Goal: Complete application form: Complete application form

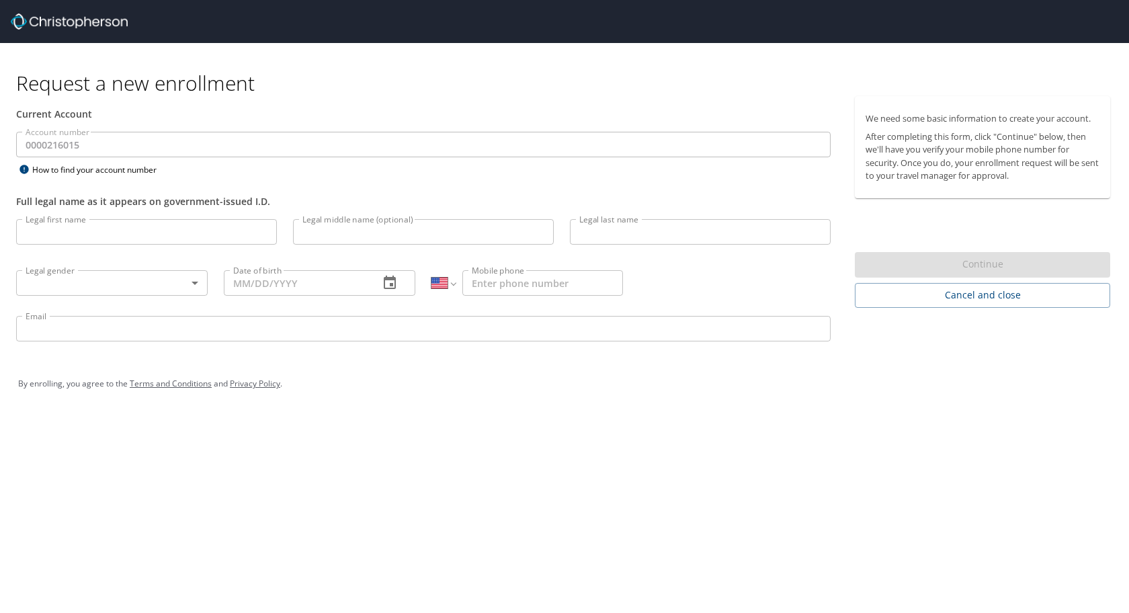
select select "US"
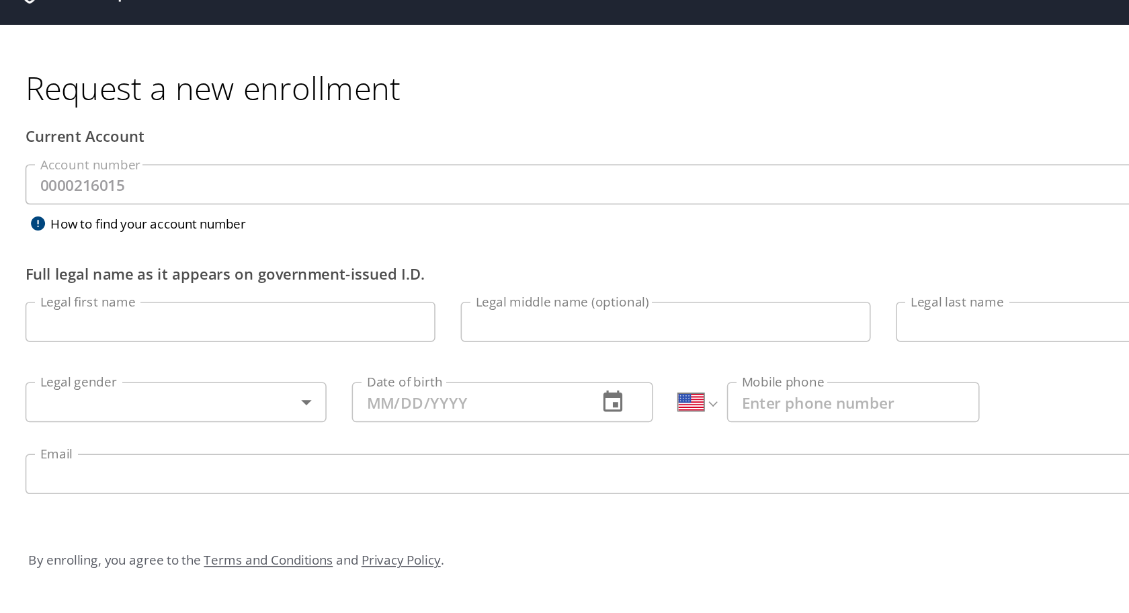
click at [77, 229] on input "Legal first name" at bounding box center [146, 232] width 261 height 26
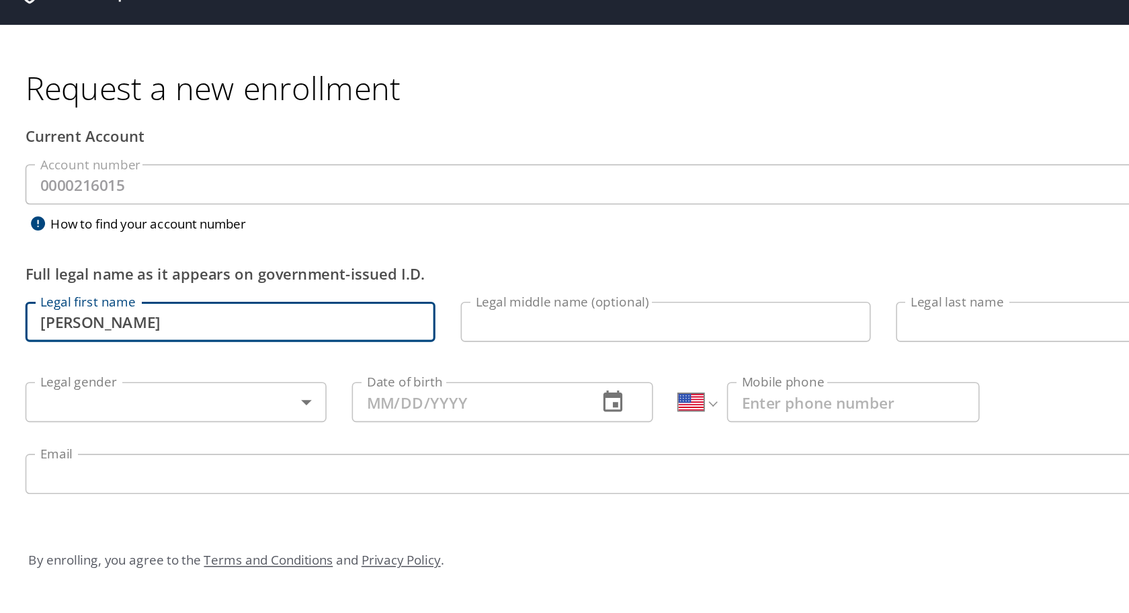
type input "[PERSON_NAME]"
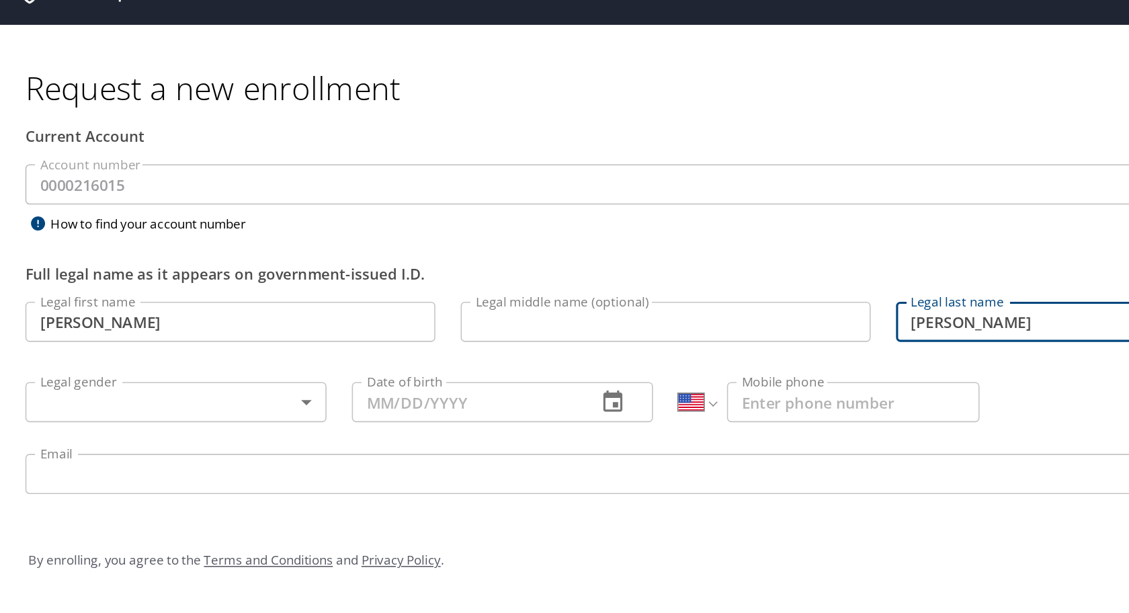
type input "[PERSON_NAME]"
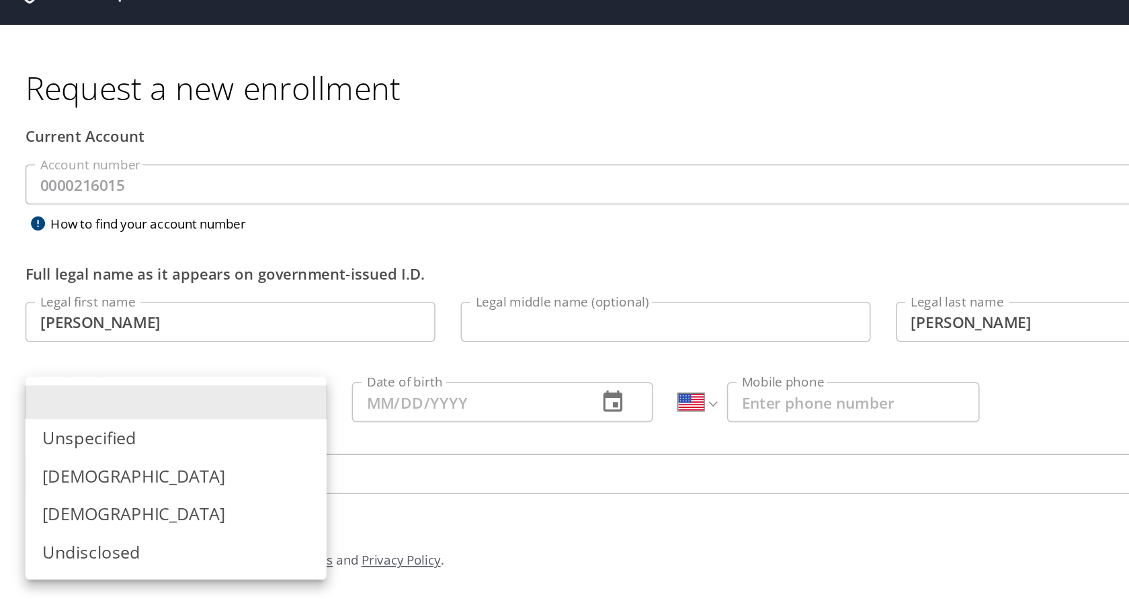
click at [125, 283] on body "Request a new enrollment Current Account Account number 0000216015 Account numb…" at bounding box center [564, 306] width 1129 height 613
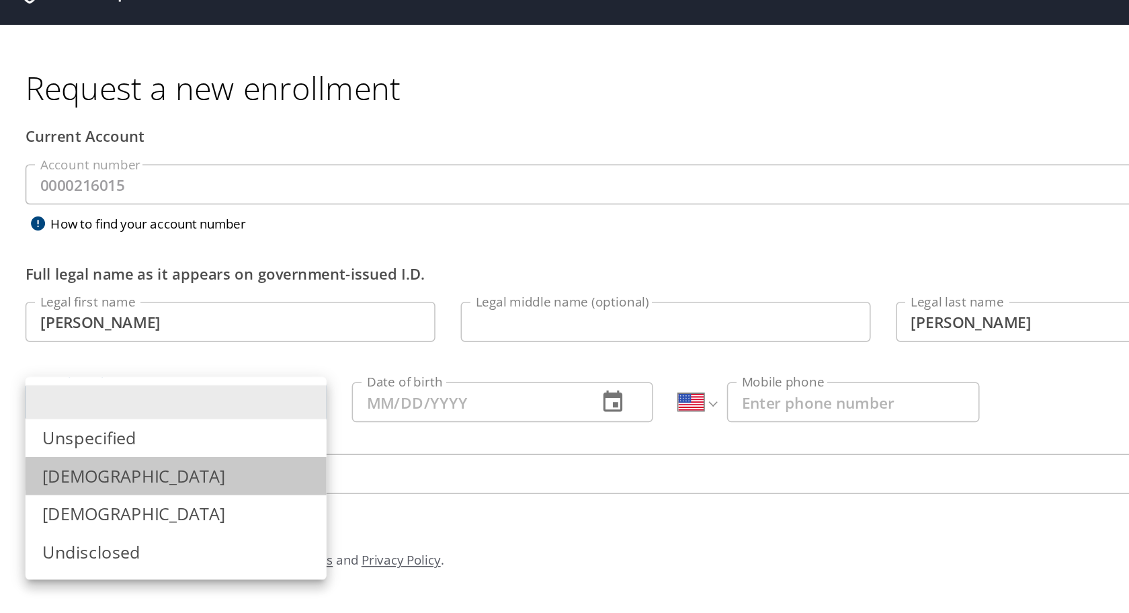
click at [122, 326] on li "[DEMOGRAPHIC_DATA]" at bounding box center [112, 330] width 192 height 24
type input "[DEMOGRAPHIC_DATA]"
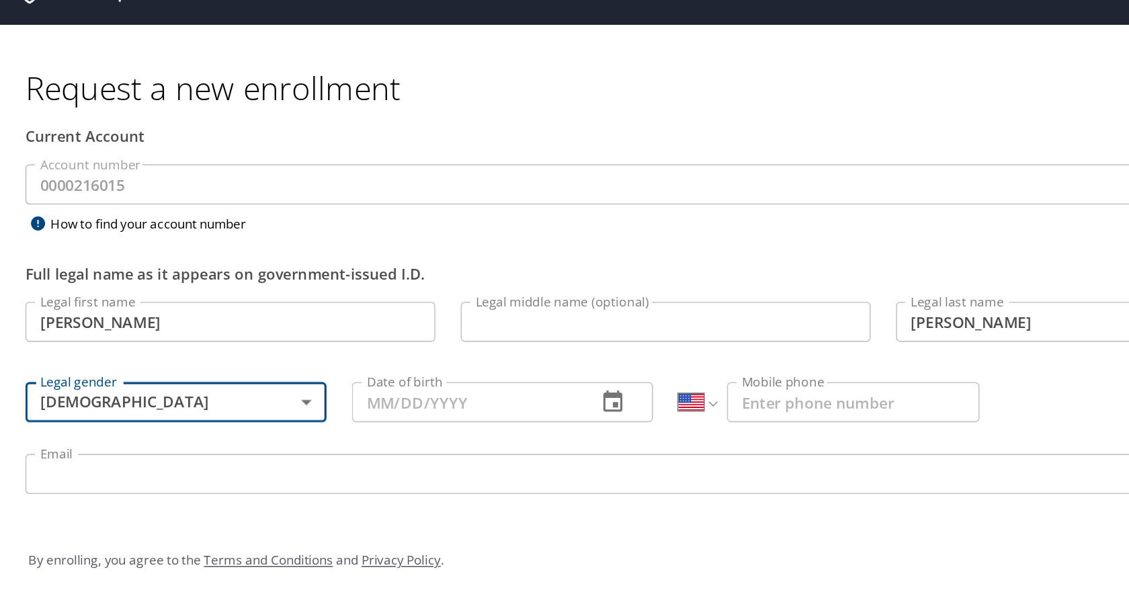
click at [291, 280] on input "Date of birth" at bounding box center [296, 283] width 144 height 26
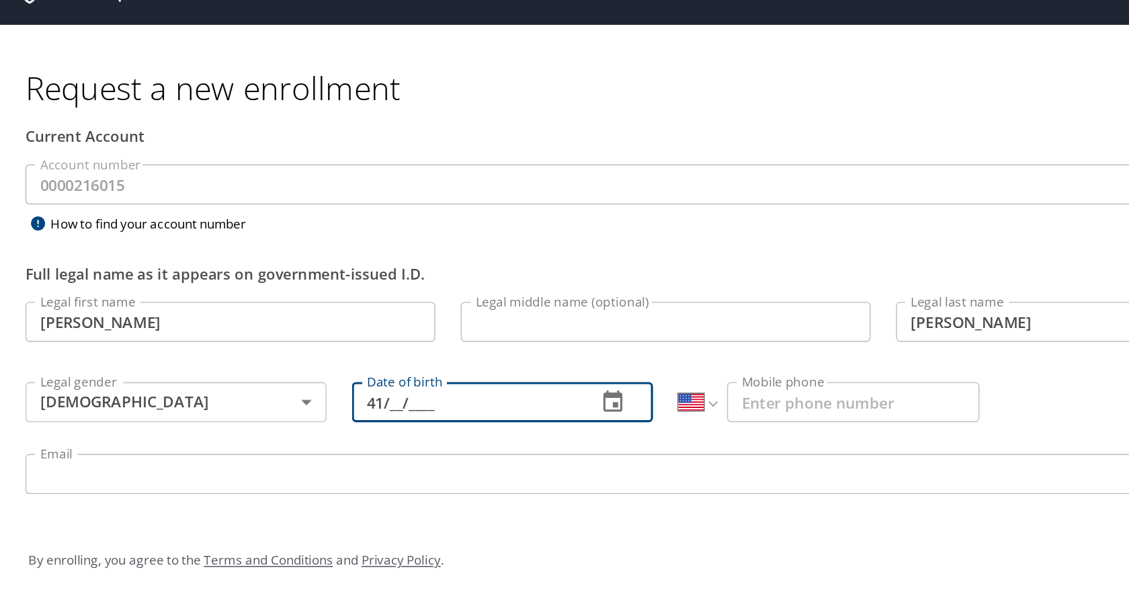
type input "4_/__/____"
type input "[DATE]"
click at [556, 283] on input "Mobile phone" at bounding box center [542, 283] width 161 height 26
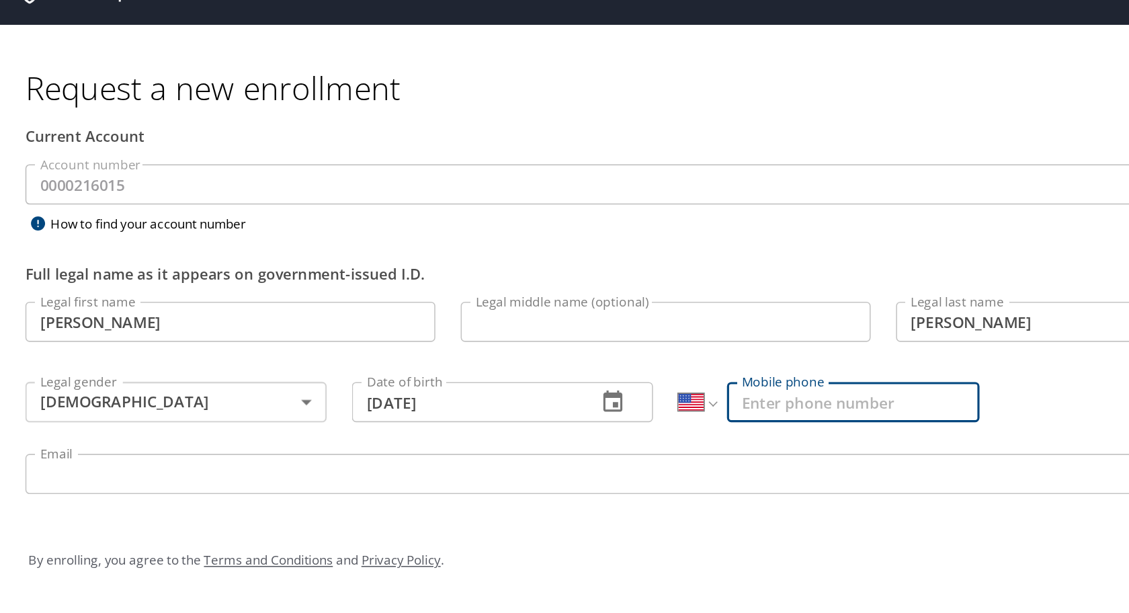
type input "[PHONE_NUMBER]"
type input "C."
type input "[EMAIL_ADDRESS][DOMAIN_NAME]"
click at [348, 232] on input "C." at bounding box center [423, 232] width 261 height 26
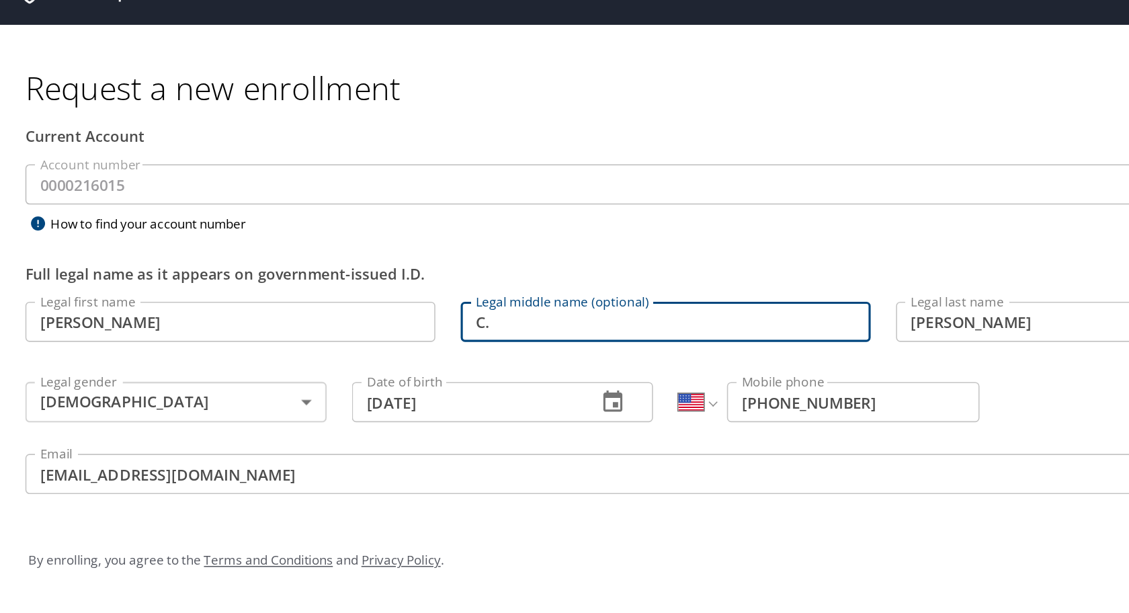
type input "C"
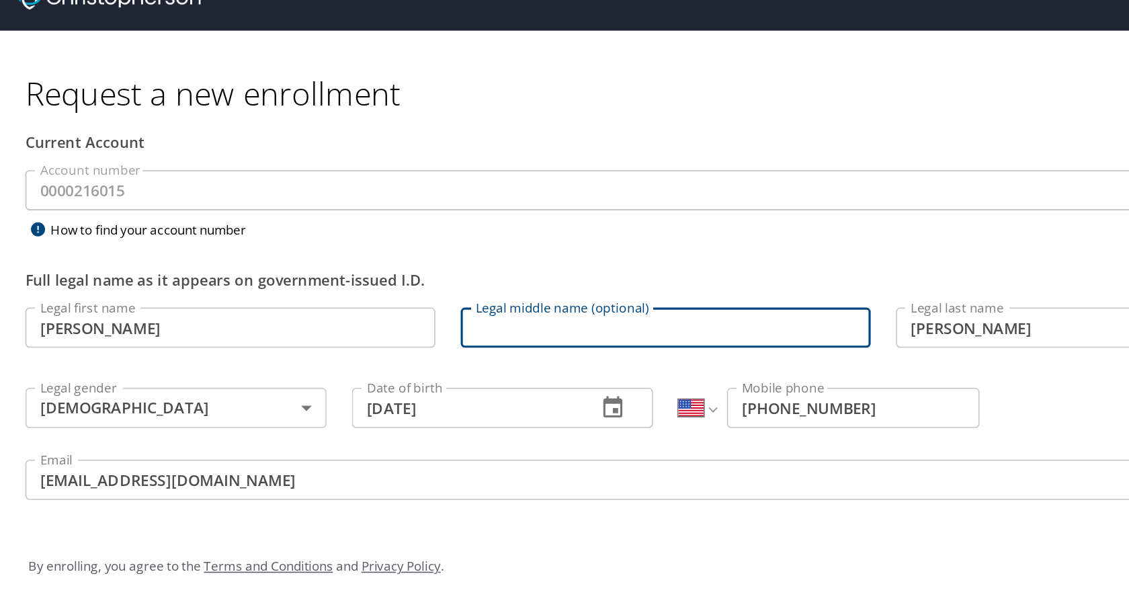
click at [370, 231] on input "Legal middle name (optional)" at bounding box center [423, 232] width 261 height 26
type input "[PERSON_NAME]"
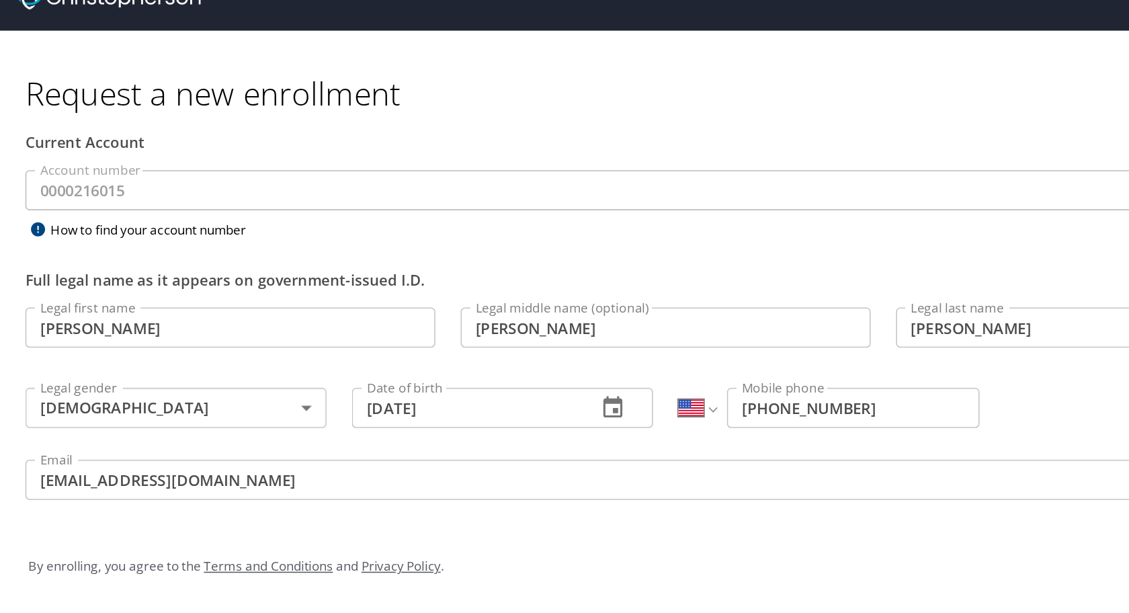
click at [333, 299] on p at bounding box center [320, 298] width 192 height 1
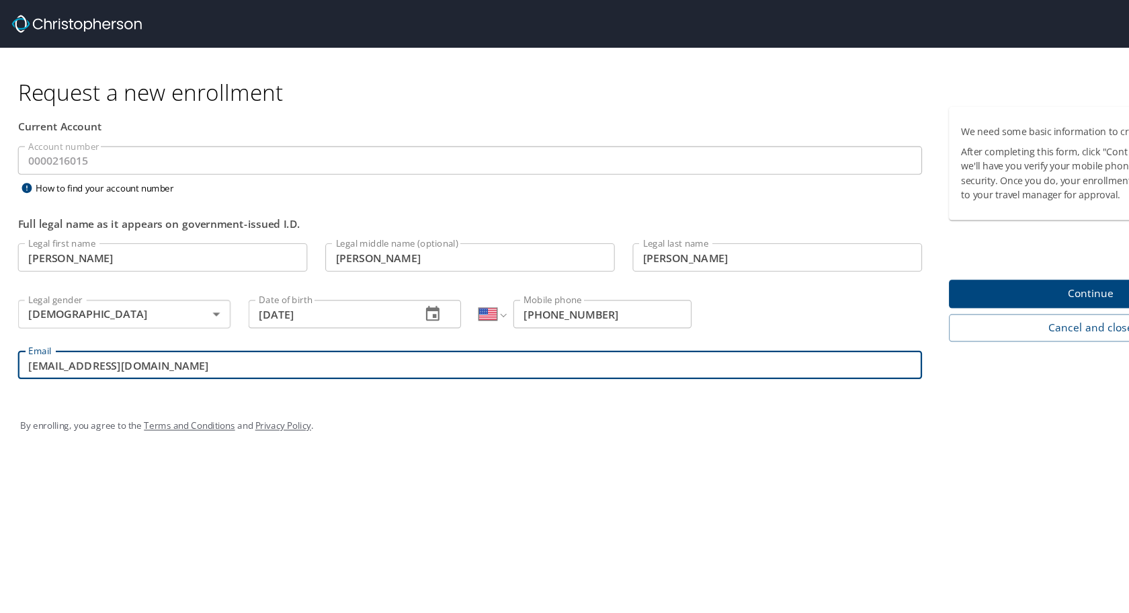
drag, startPoint x: 190, startPoint y: 333, endPoint x: 197, endPoint y: 303, distance: 30.3
click at [197, 303] on div "Legal first name [PERSON_NAME] Legal first name Legal middle name (optional) [P…" at bounding box center [423, 282] width 831 height 142
type input "[PERSON_NAME][EMAIL_ADDRESS][PERSON_NAME][DOMAIN_NAME]"
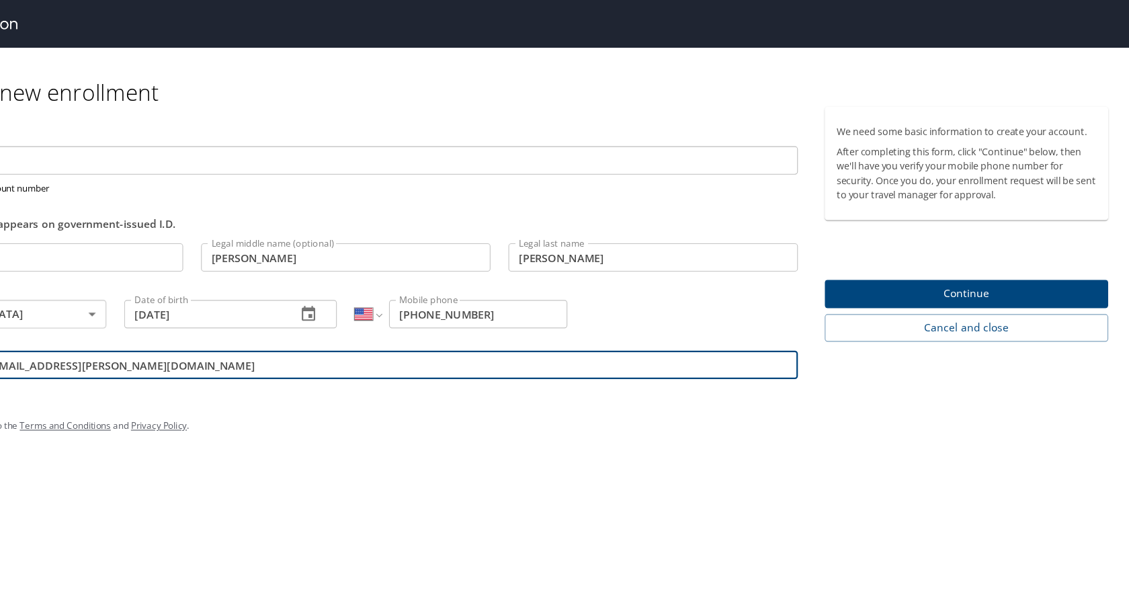
click at [955, 261] on span "Continue" at bounding box center [983, 264] width 234 height 17
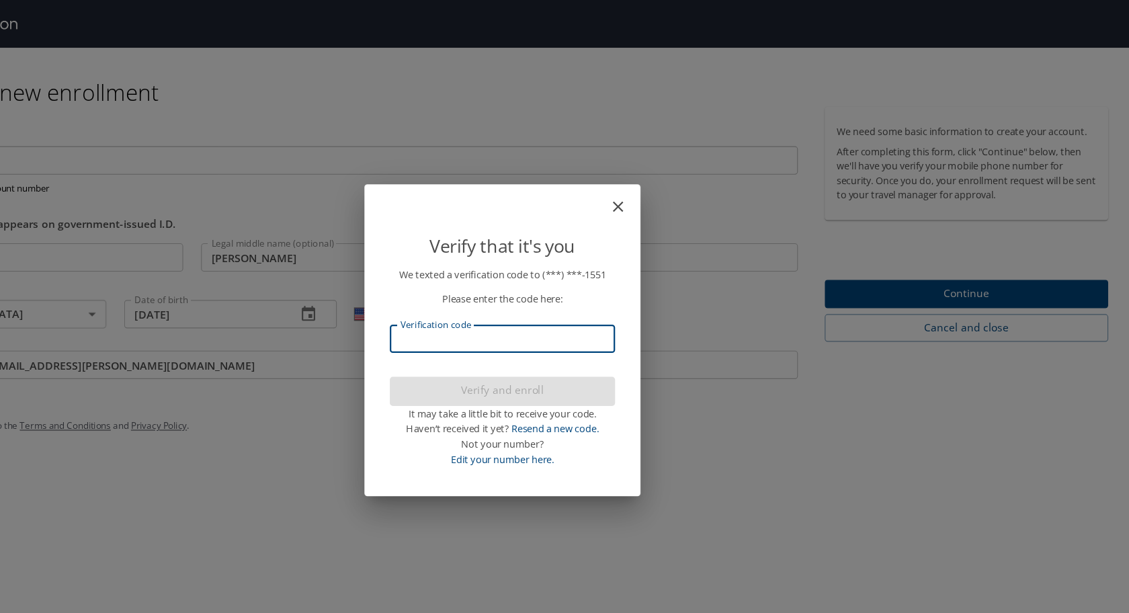
click at [559, 307] on input "Verification code" at bounding box center [564, 305] width 203 height 26
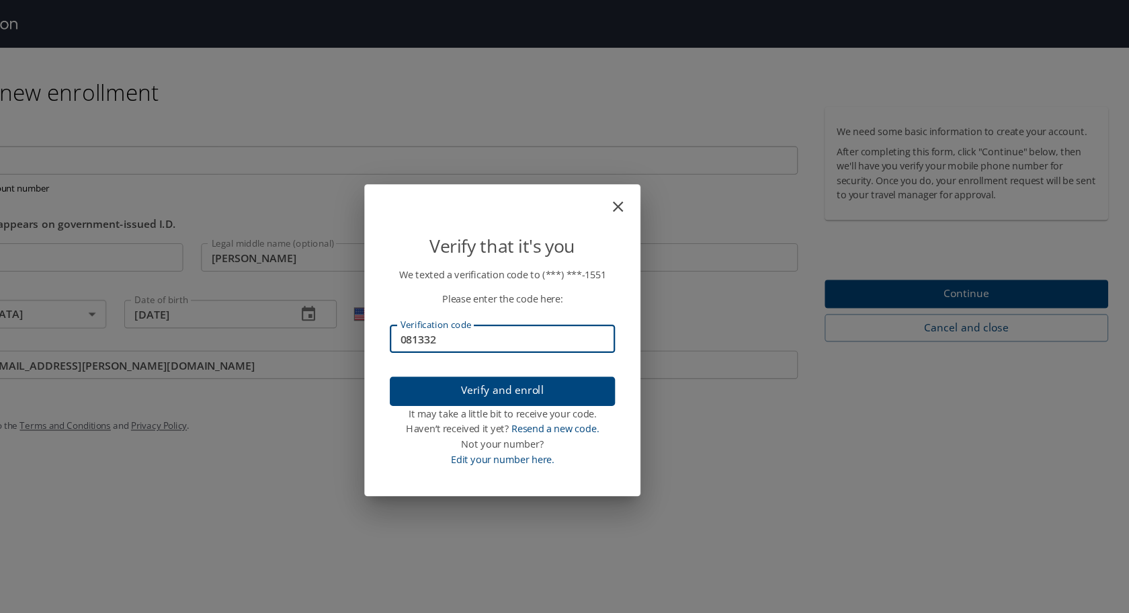
type input "081332"
click at [593, 349] on span "Verify and enroll" at bounding box center [564, 351] width 181 height 17
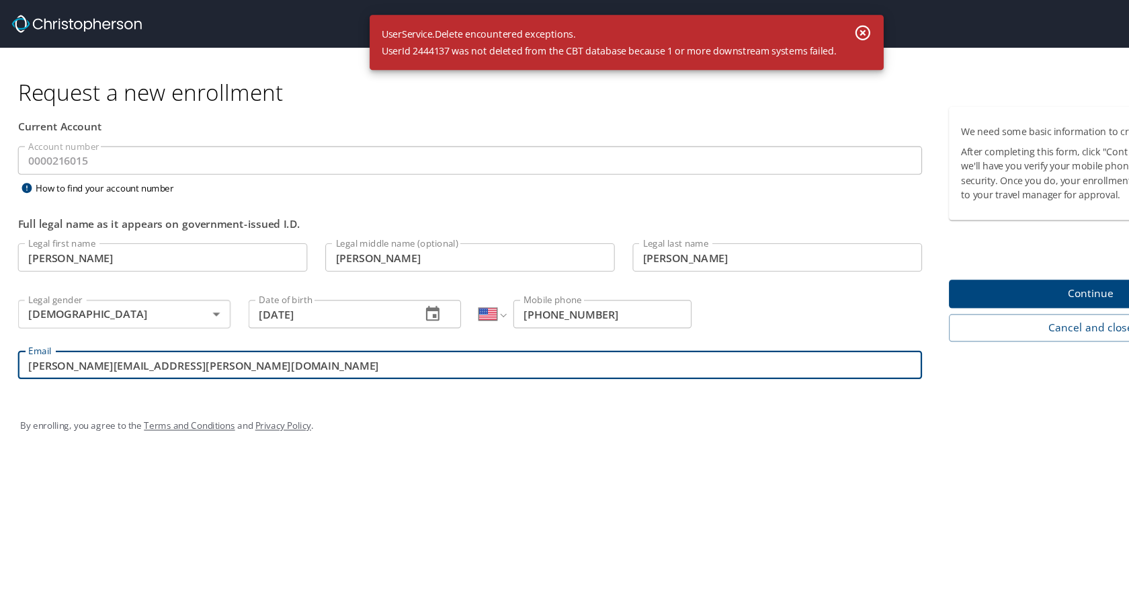
click at [247, 326] on input "[PERSON_NAME][EMAIL_ADDRESS][PERSON_NAME][DOMAIN_NAME]" at bounding box center [423, 329] width 814 height 26
type input "[PERSON_NAME][EMAIL_ADDRESS][PERSON_NAME][DOMAIN_NAME]"
click at [555, 284] on input "[PHONE_NUMBER]" at bounding box center [542, 283] width 161 height 26
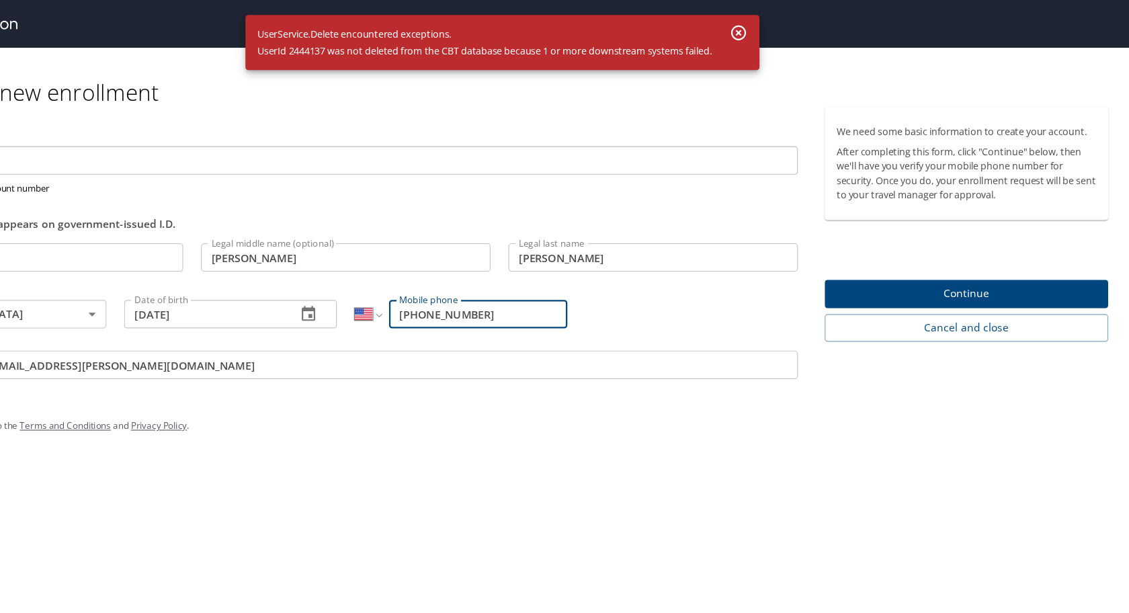
type input "[PHONE_NUMBER]"
click at [962, 259] on span "Continue" at bounding box center [983, 264] width 234 height 17
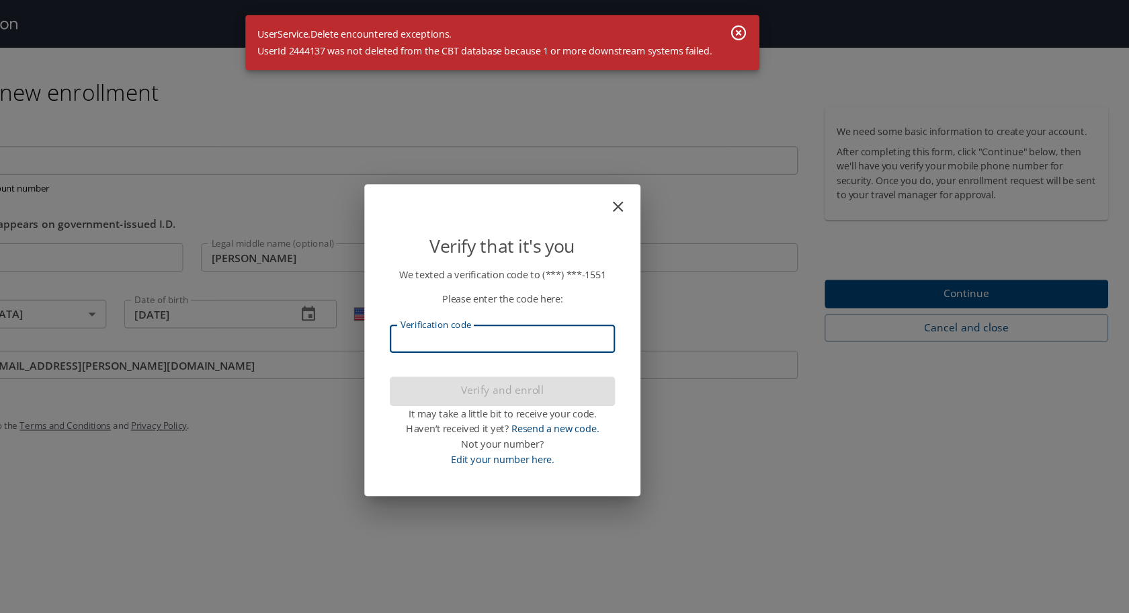
click at [566, 307] on input "Verification code" at bounding box center [564, 305] width 203 height 26
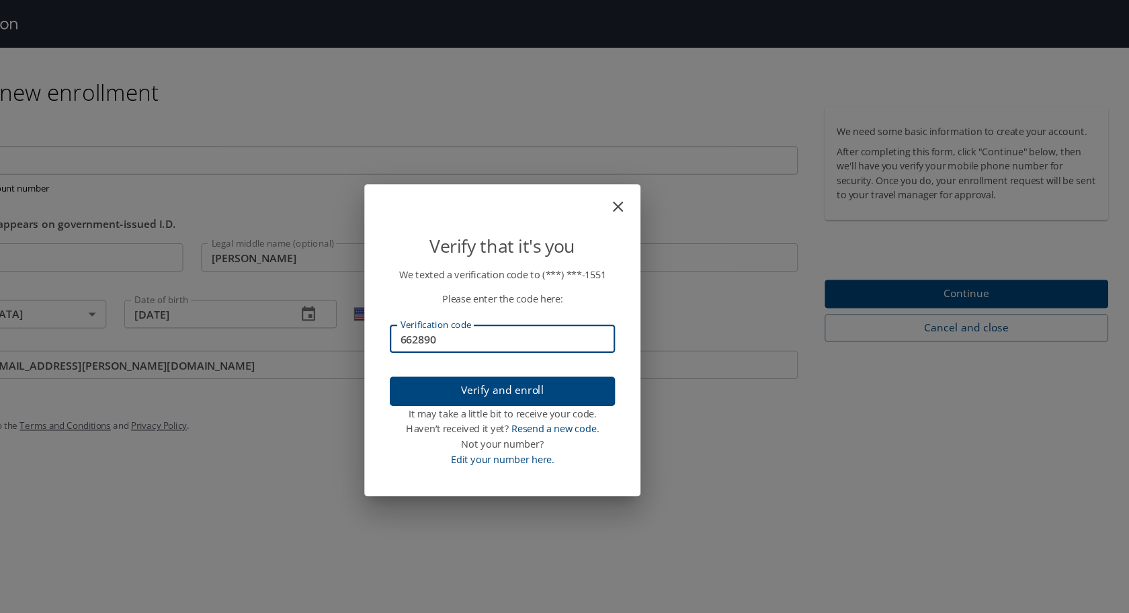
type input "662890"
click at [588, 351] on span "Verify and enroll" at bounding box center [564, 351] width 181 height 17
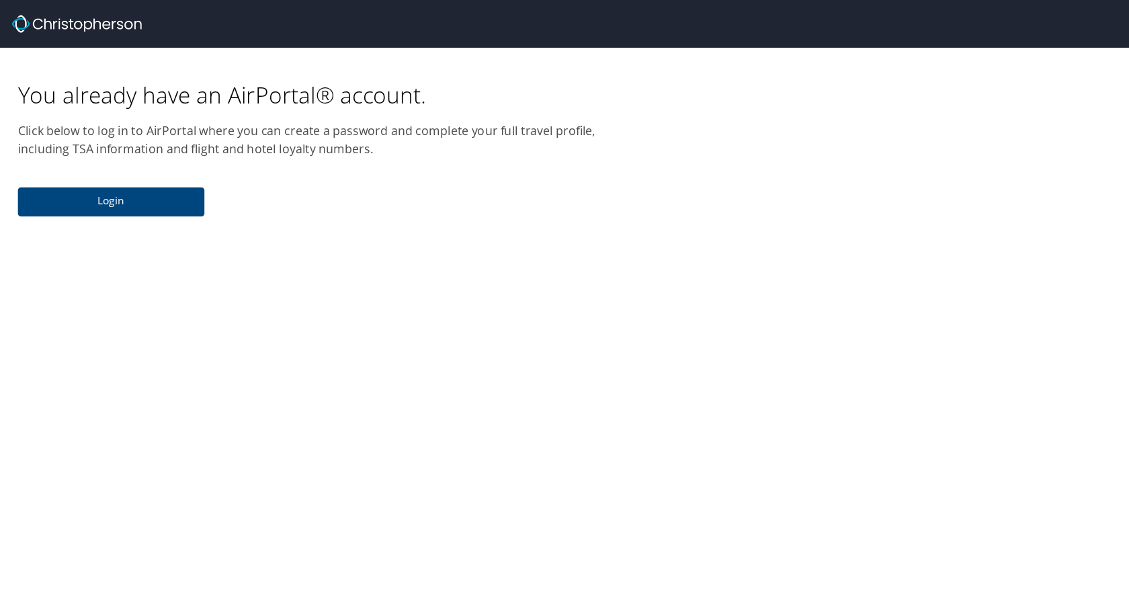
click at [104, 183] on span "Login" at bounding box center [100, 181] width 147 height 17
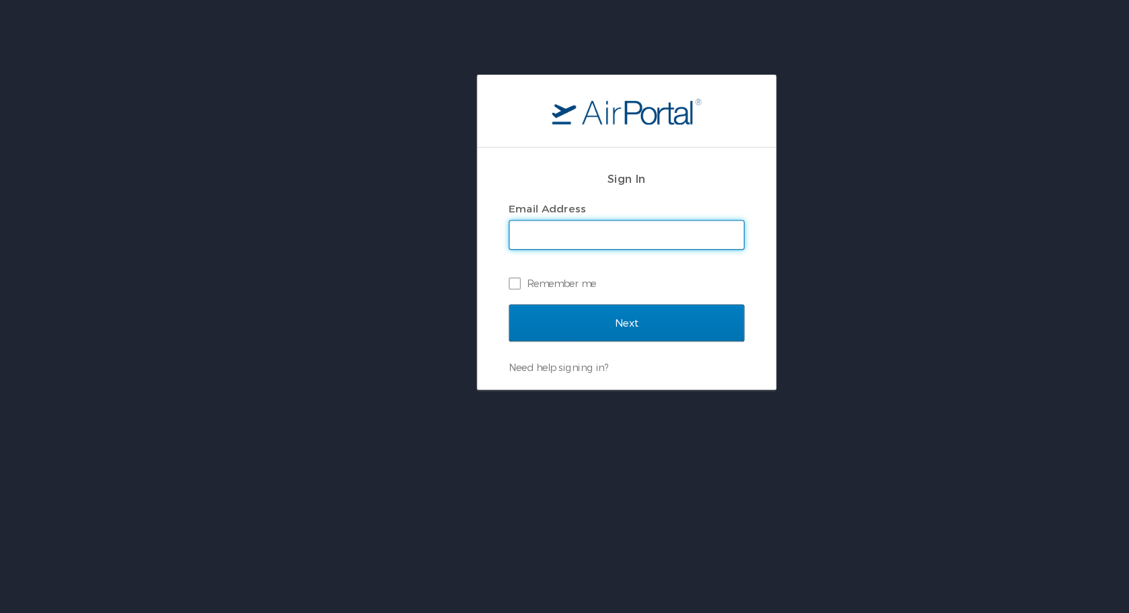
click at [500, 216] on input "Email Address" at bounding box center [564, 212] width 211 height 26
type input "[PERSON_NAME][EMAIL_ADDRESS][PERSON_NAME][DOMAIN_NAME]"
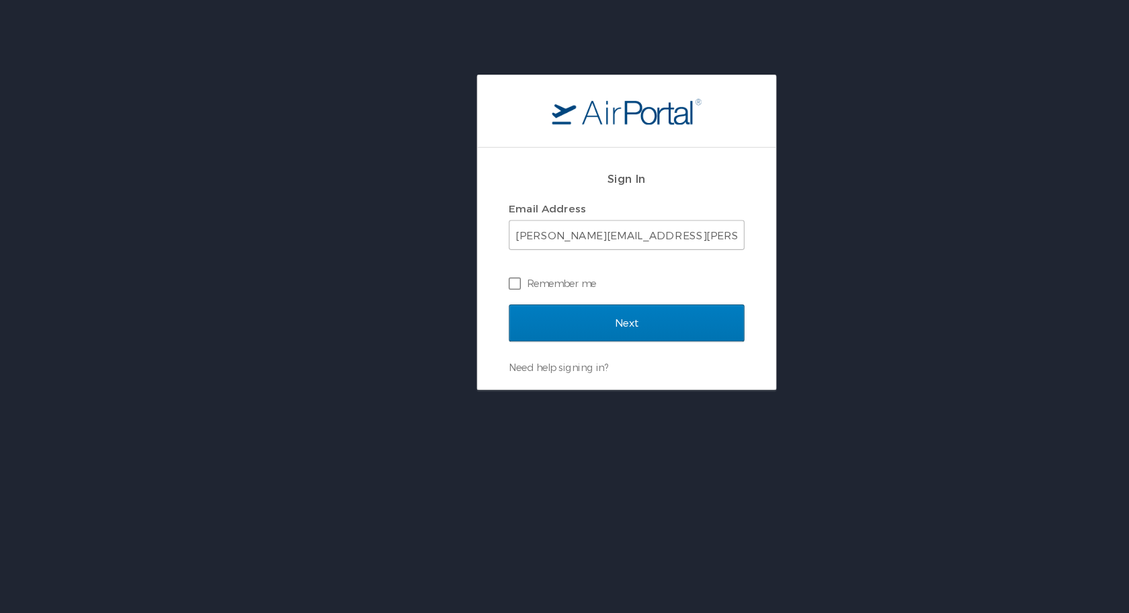
click at [463, 256] on label "Remember me" at bounding box center [564, 255] width 212 height 20
click at [463, 256] on input "Remember me" at bounding box center [462, 254] width 9 height 9
checkbox input "true"
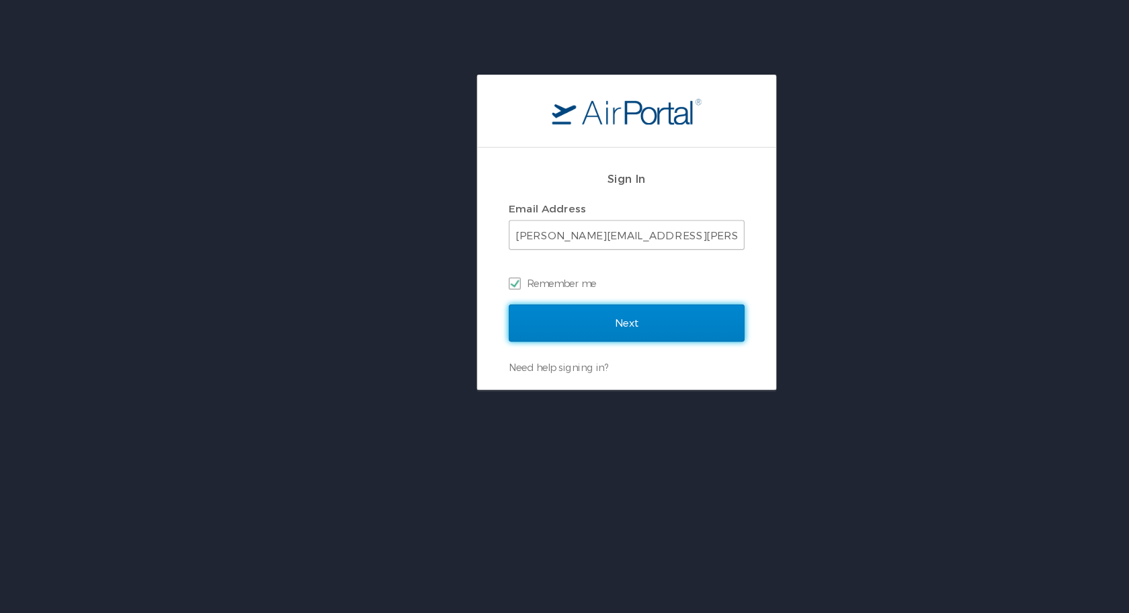
click at [562, 286] on input "Next" at bounding box center [564, 291] width 212 height 34
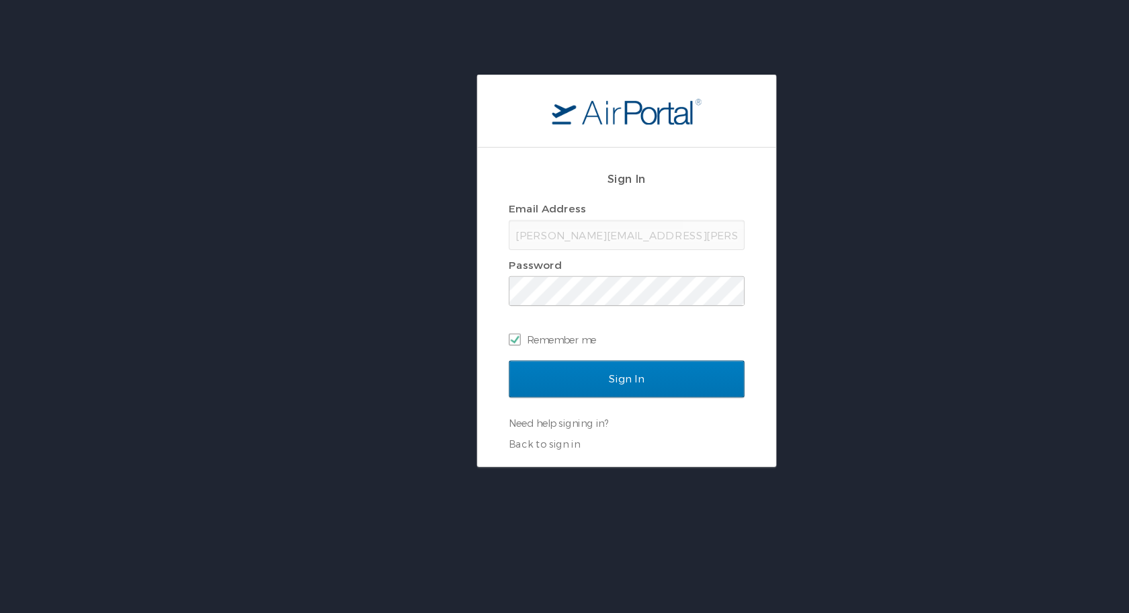
click at [485, 286] on div "Email Address [PERSON_NAME][EMAIL_ADDRESS][PERSON_NAME][DOMAIN_NAME] Password R…" at bounding box center [564, 247] width 212 height 138
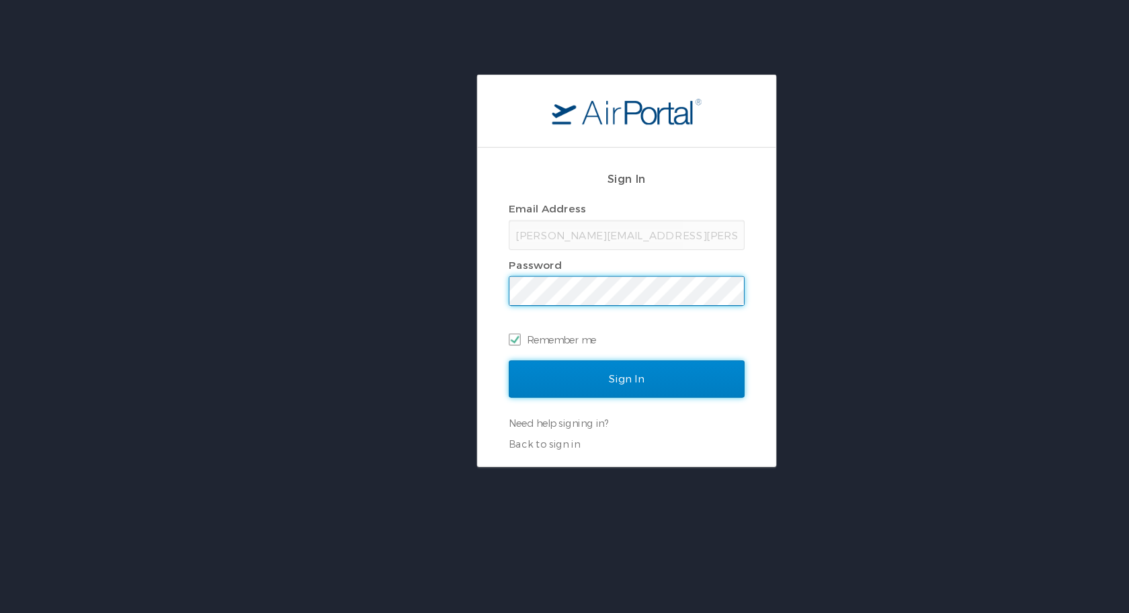
click at [560, 346] on input "Sign In" at bounding box center [564, 342] width 212 height 34
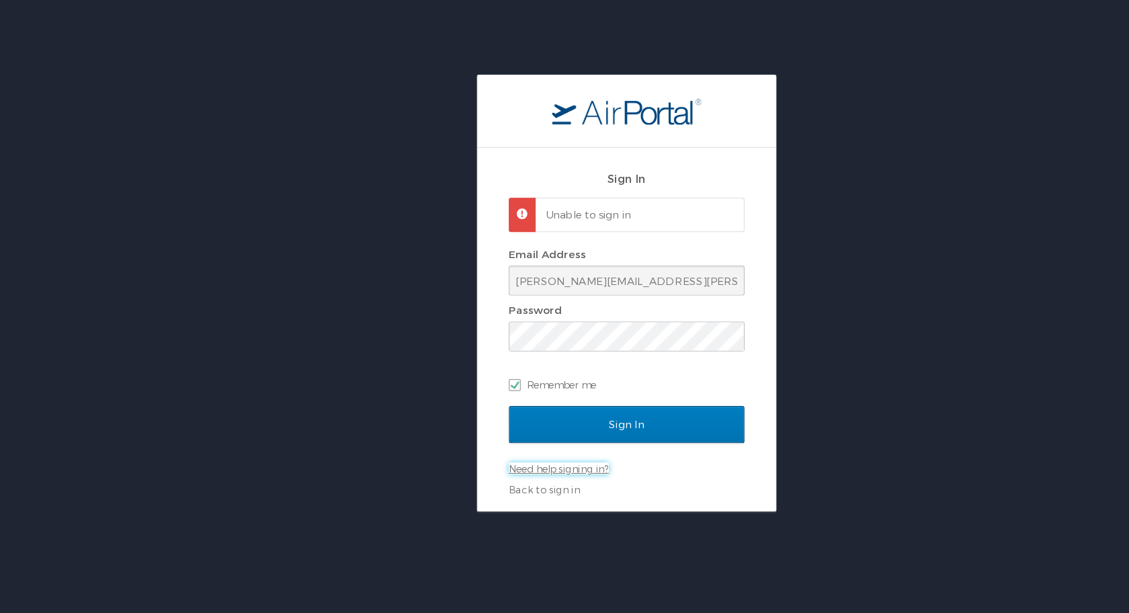
click at [505, 419] on link "Need help signing in?" at bounding box center [503, 422] width 90 height 11
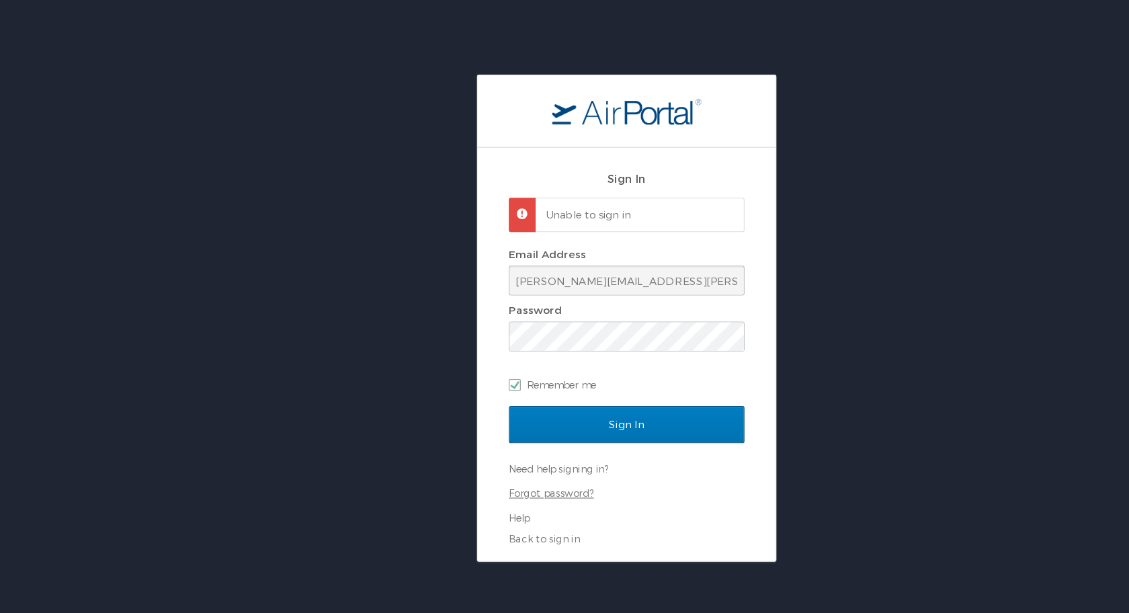
click at [499, 448] on link "Forgot password?" at bounding box center [496, 444] width 77 height 11
